Goal: Task Accomplishment & Management: Use online tool/utility

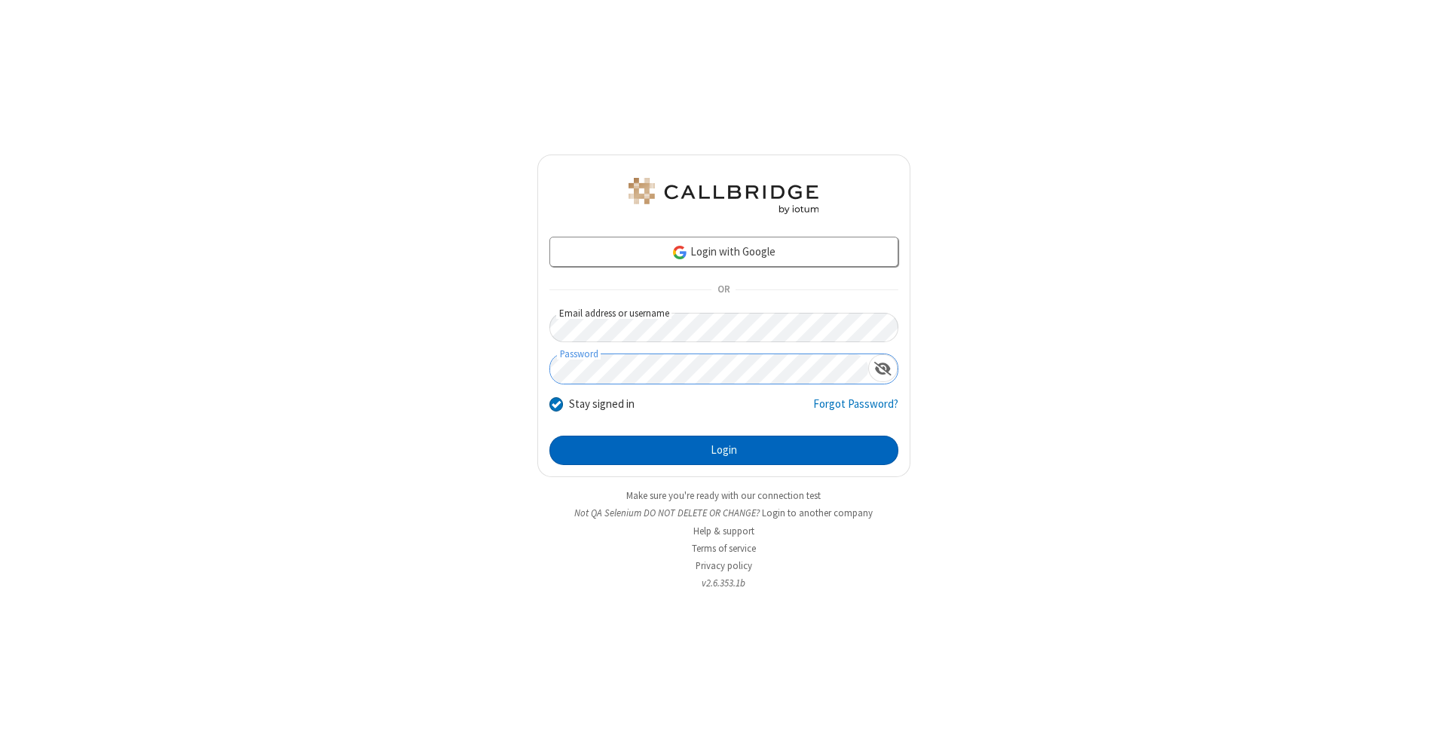
click at [724, 451] on button "Login" at bounding box center [724, 451] width 349 height 30
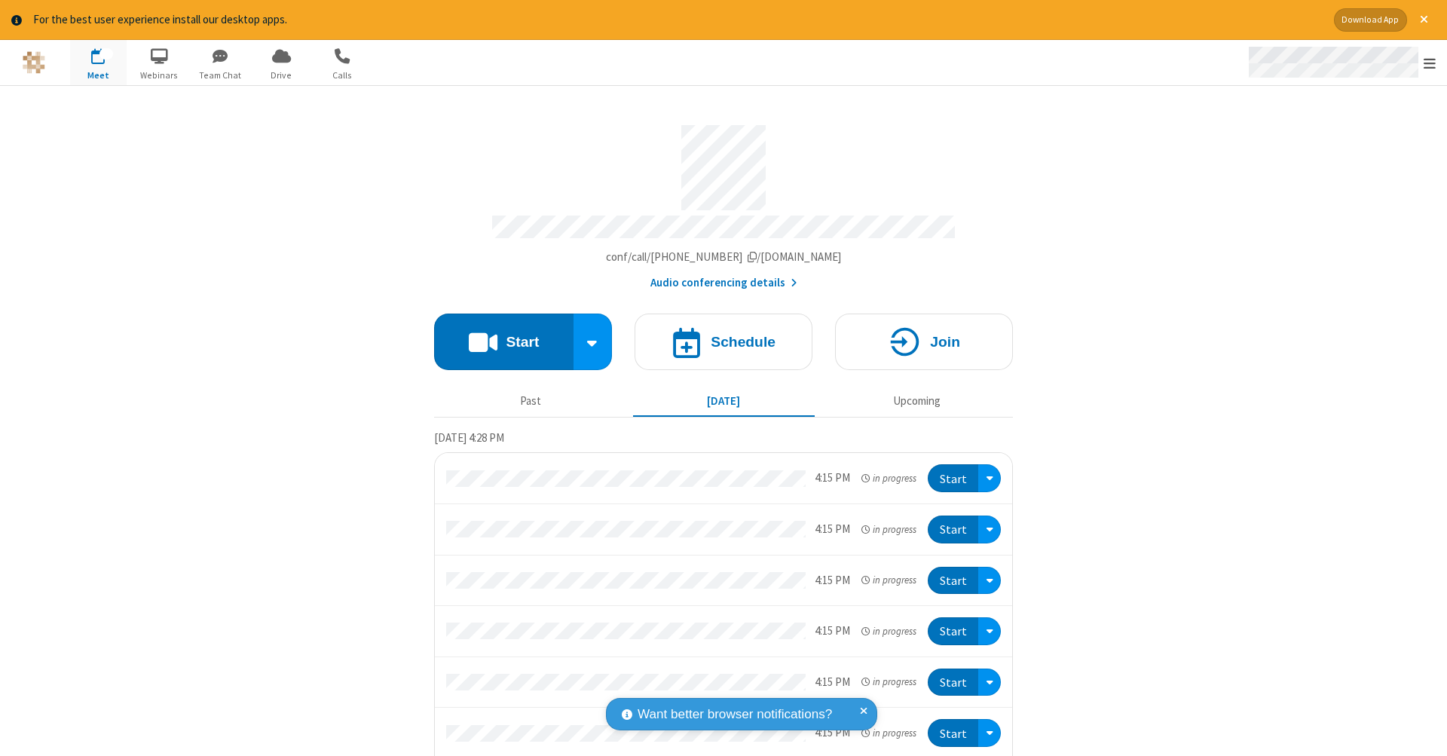
click at [1430, 63] on span "Open menu" at bounding box center [1430, 63] width 12 height 15
click at [281, 75] on span "Drive" at bounding box center [281, 76] width 57 height 14
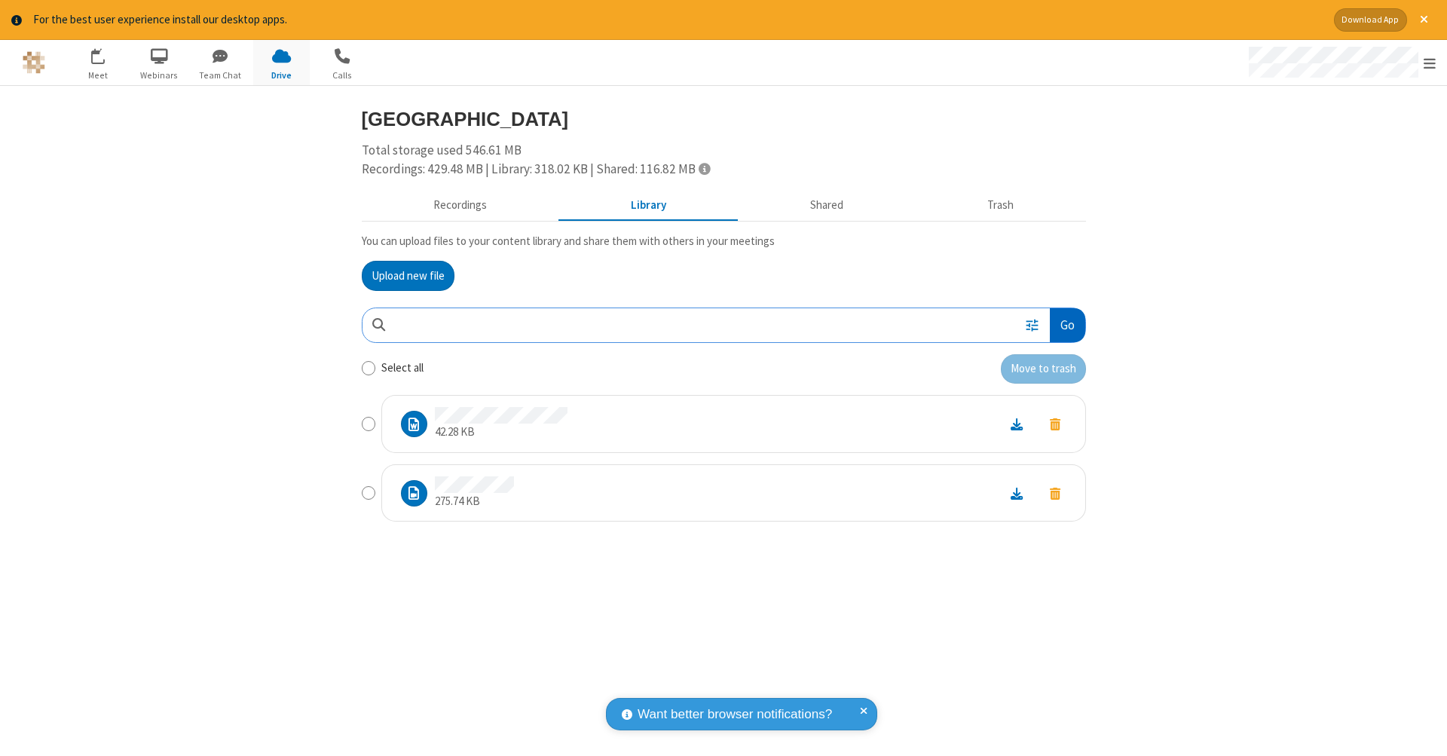
click at [1067, 322] on button "Go" at bounding box center [1067, 325] width 35 height 34
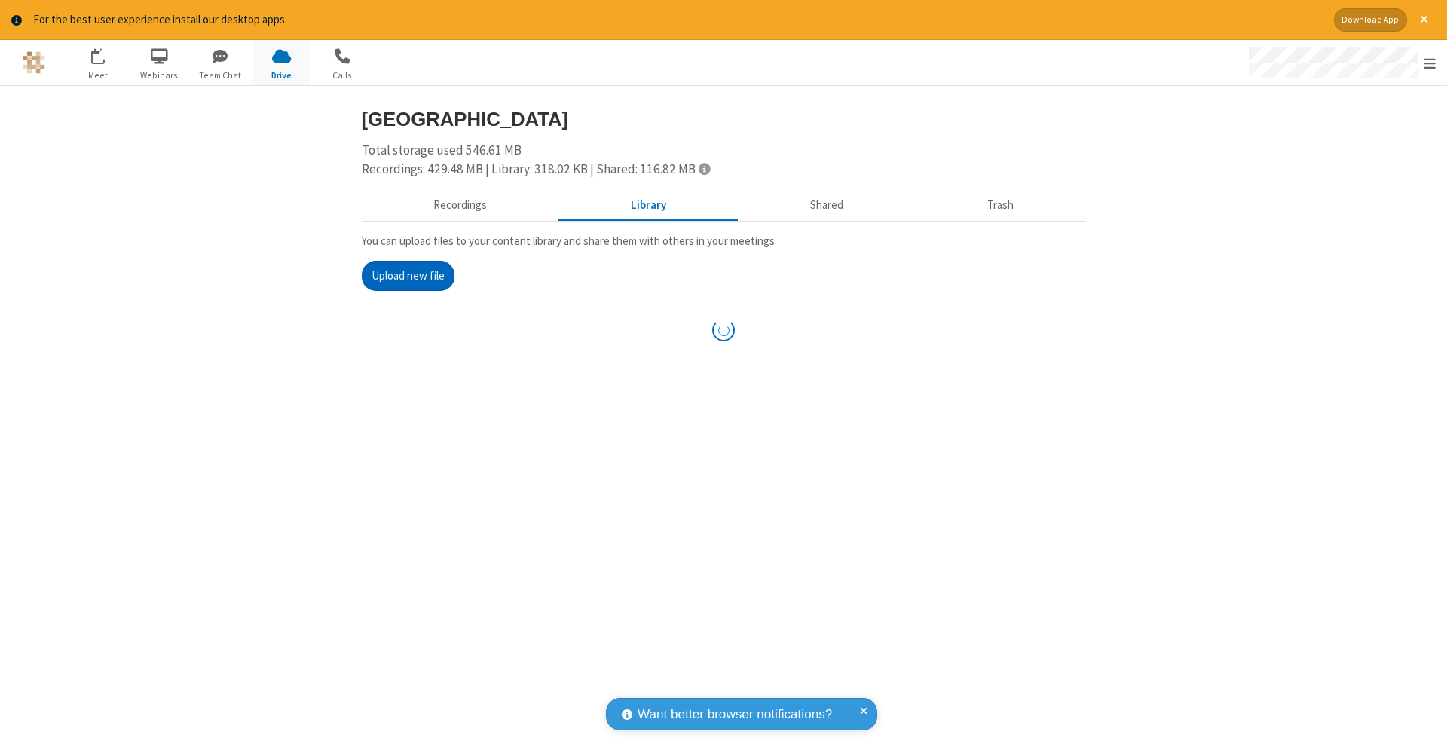
click at [408, 274] on button "Upload new file" at bounding box center [408, 276] width 93 height 30
